Goal: Communication & Community: Answer question/provide support

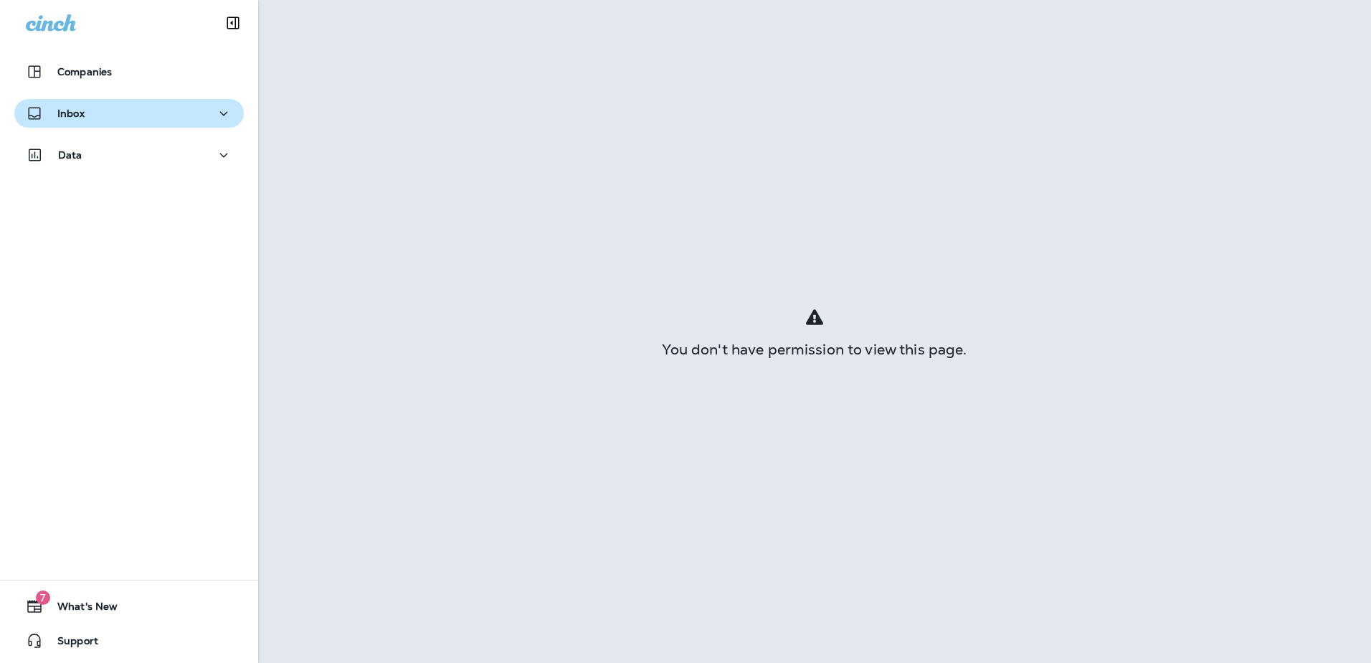
click at [82, 109] on p "Inbox" at bounding box center [70, 113] width 27 height 11
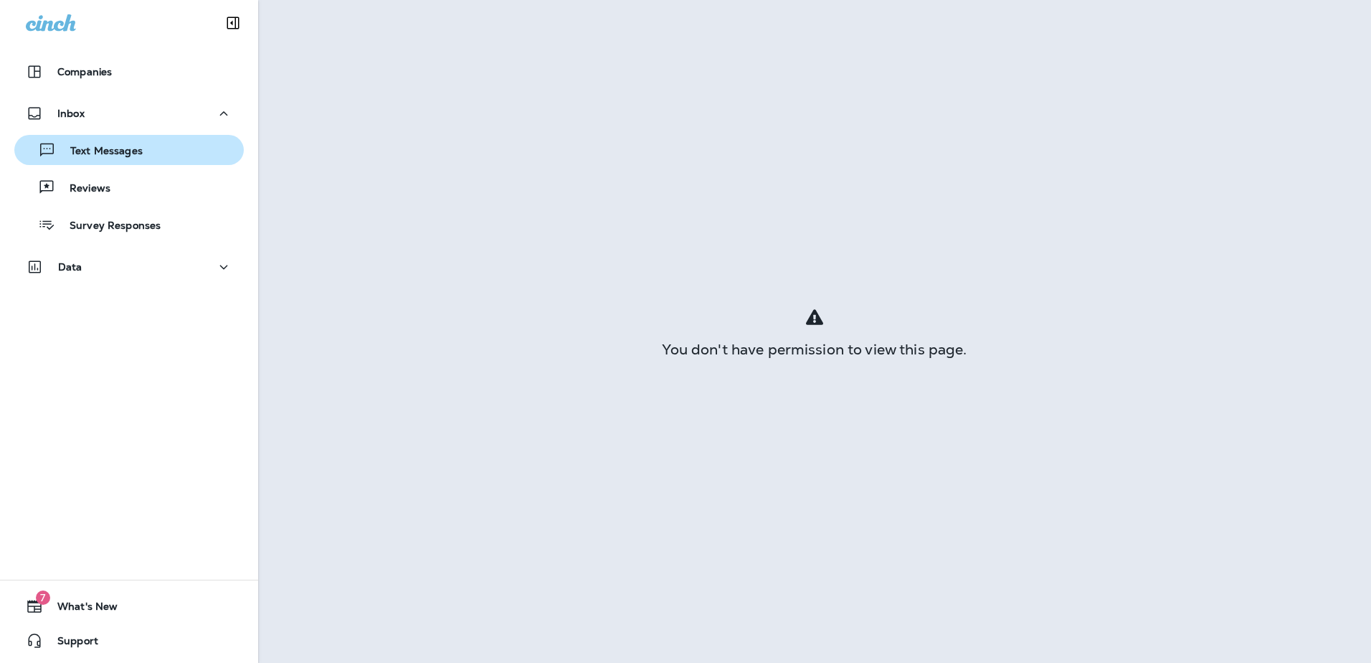
click at [94, 143] on div "Text Messages" at bounding box center [81, 150] width 123 height 22
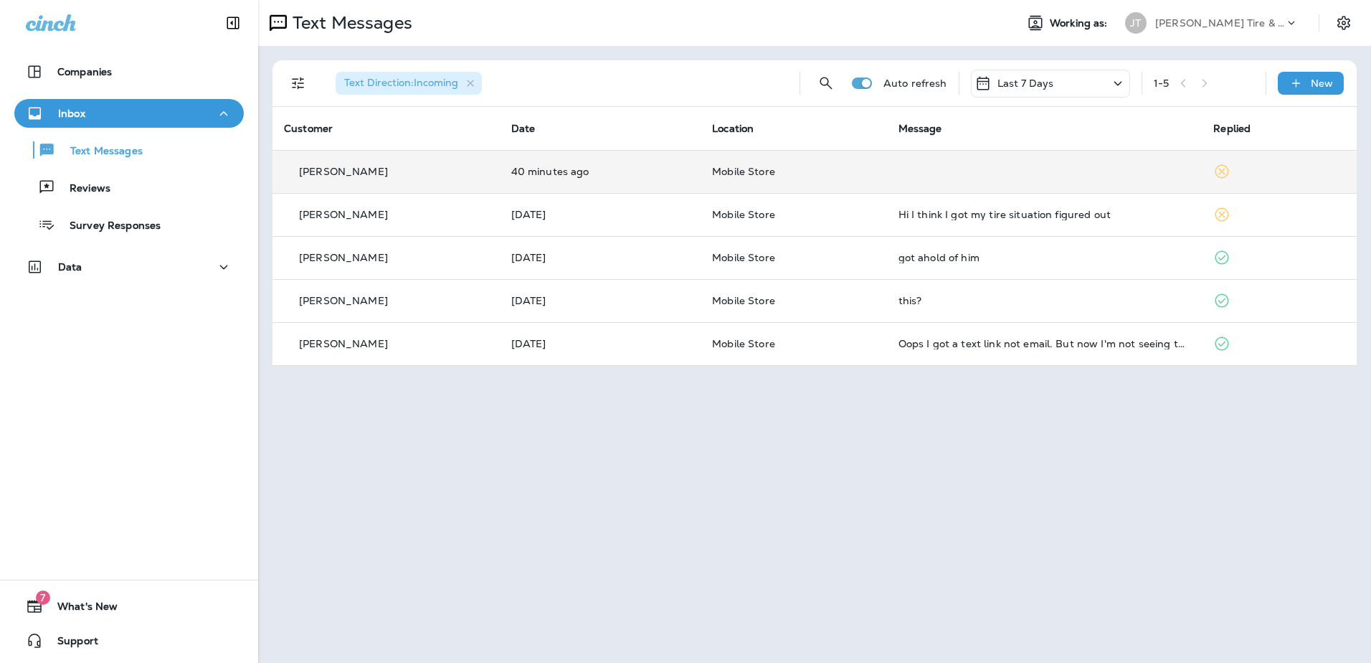
click at [699, 167] on tr "[PERSON_NAME] 40 minutes ago Mobile Store" at bounding box center [814, 171] width 1084 height 43
click at [752, 171] on span "Mobile Store" at bounding box center [743, 171] width 63 height 13
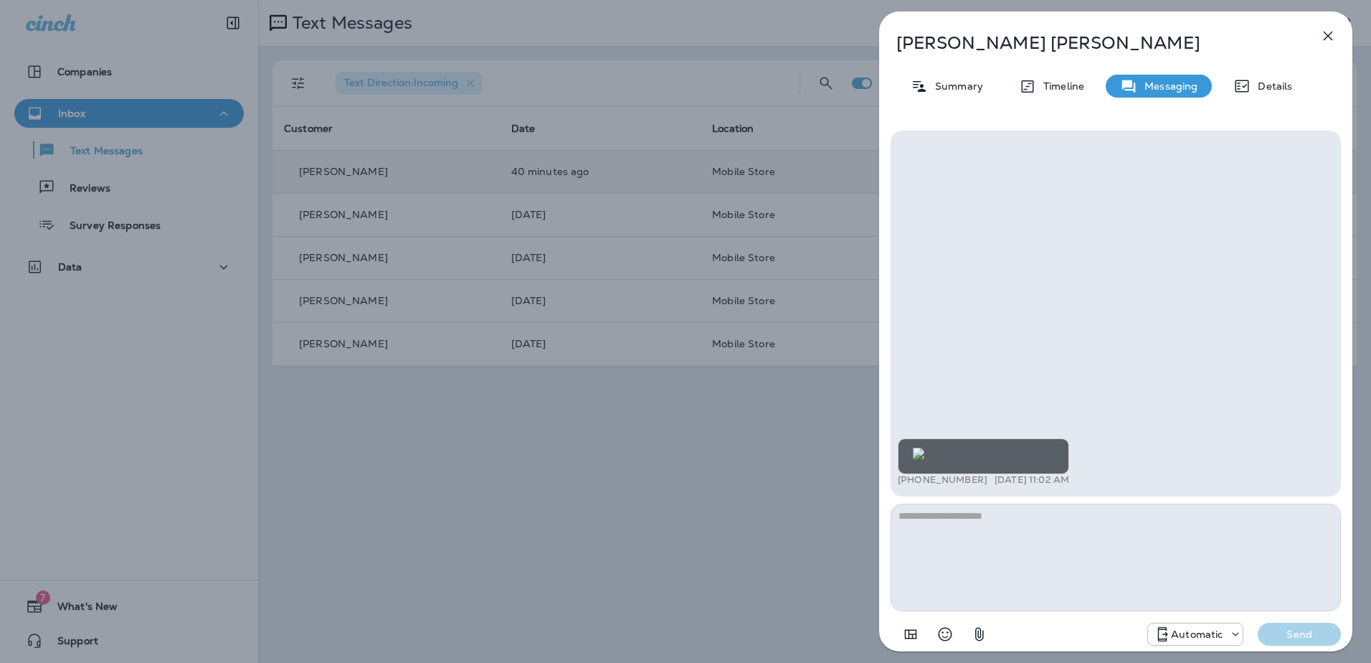
click at [1327, 35] on icon "button" at bounding box center [1328, 36] width 9 height 9
